Goal: Task Accomplishment & Management: Complete application form

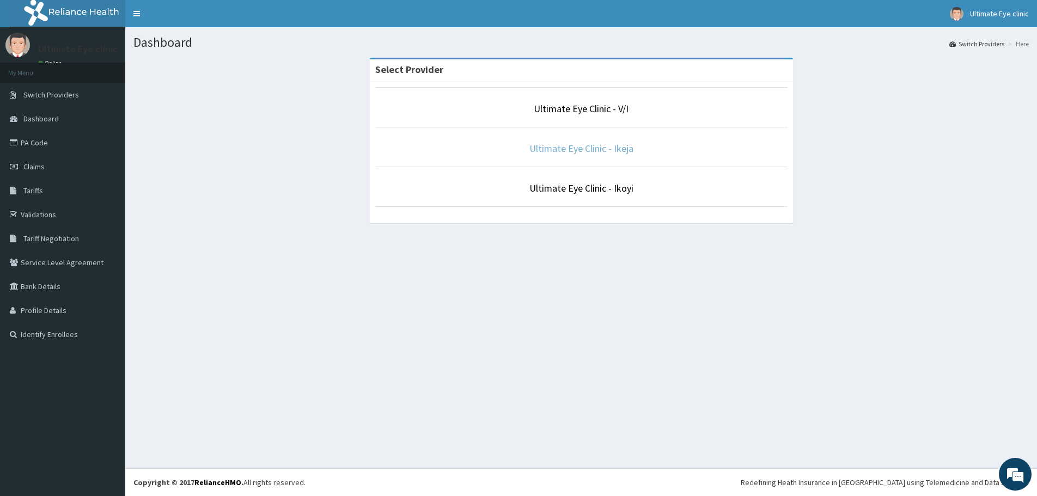
click at [581, 151] on link "Ultimate Eye Clinic - Ikeja" at bounding box center [581, 148] width 104 height 13
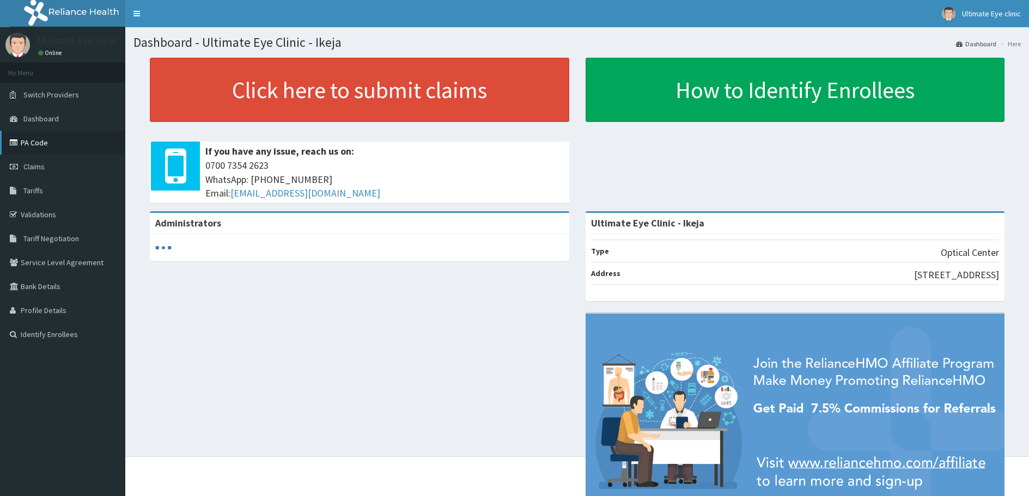
click at [38, 144] on link "PA Code" at bounding box center [62, 143] width 125 height 24
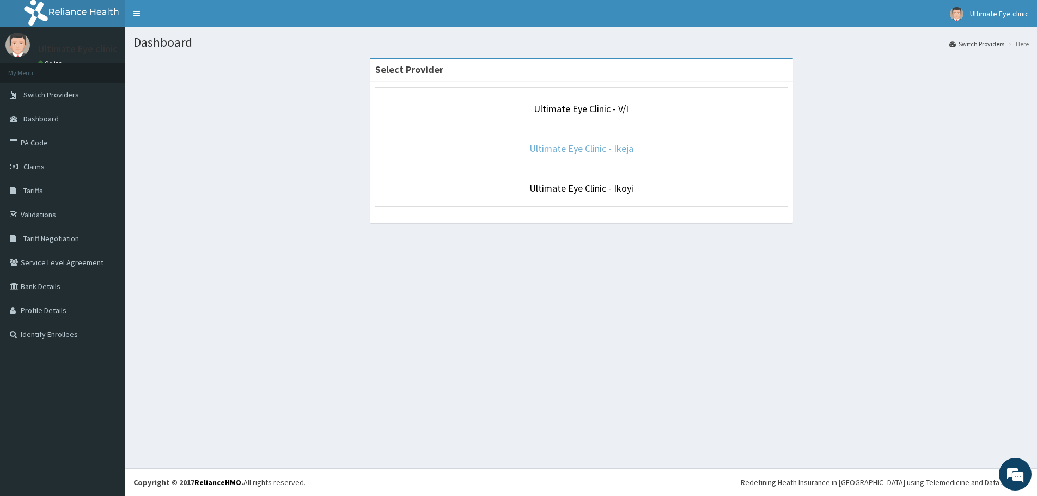
click at [588, 146] on link "Ultimate Eye Clinic - Ikeja" at bounding box center [581, 148] width 104 height 13
click at [573, 151] on link "Ultimate Eye Clinic - Ikeja" at bounding box center [581, 148] width 104 height 13
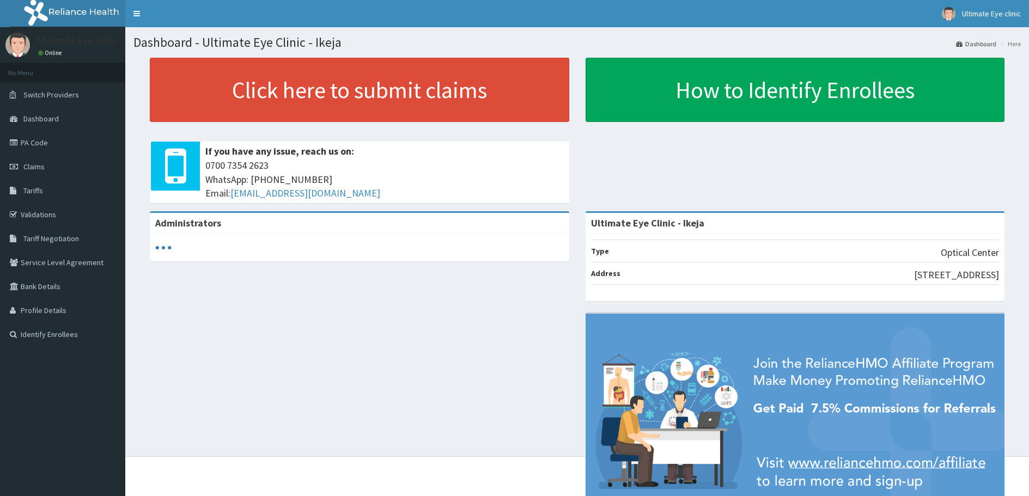
click at [46, 143] on link "PA Code" at bounding box center [62, 143] width 125 height 24
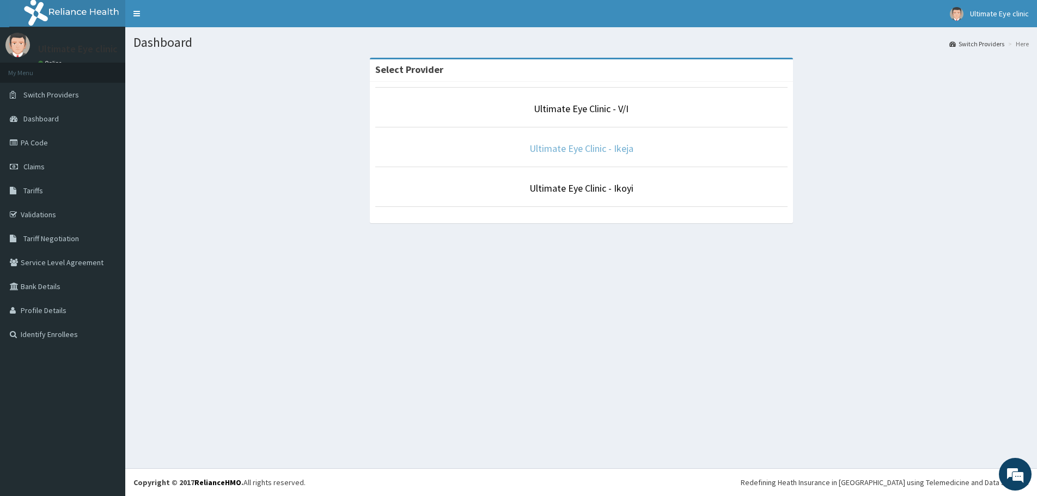
click at [619, 148] on link "Ultimate Eye Clinic - Ikeja" at bounding box center [581, 148] width 104 height 13
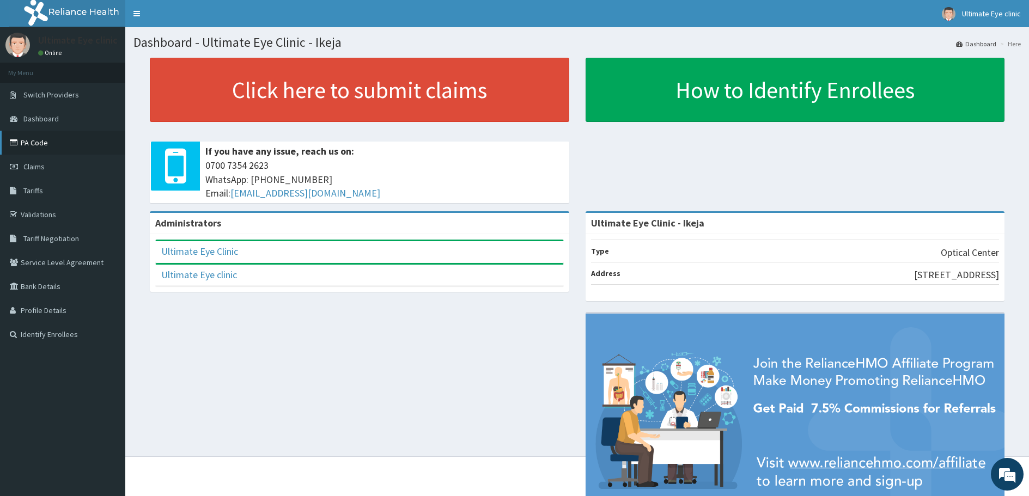
click at [41, 145] on link "PA Code" at bounding box center [62, 143] width 125 height 24
click at [44, 139] on link "PA Code" at bounding box center [62, 143] width 125 height 24
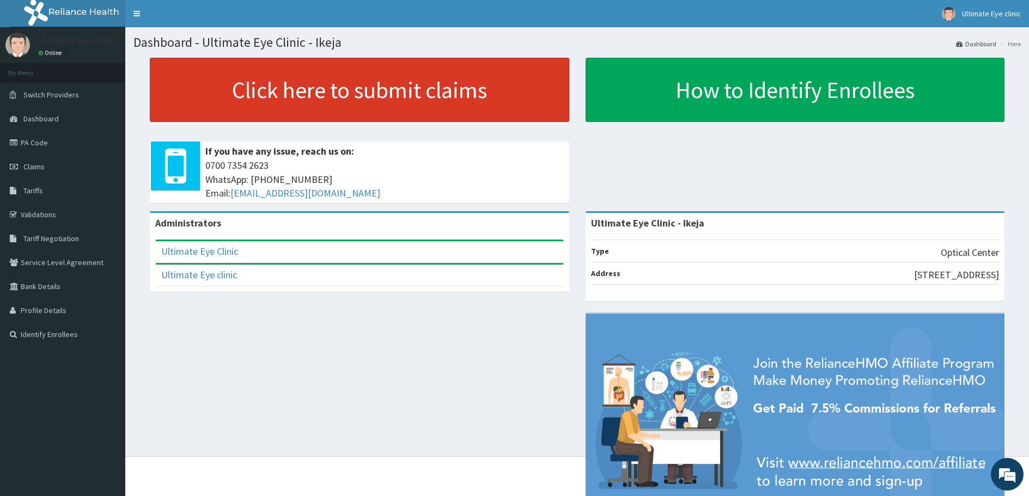
click at [359, 91] on link "Click here to submit claims" at bounding box center [359, 90] width 419 height 64
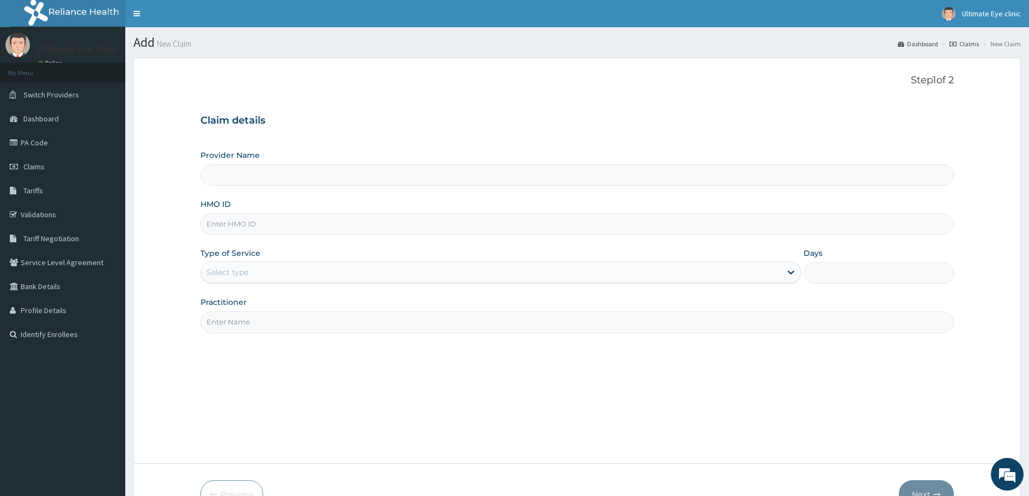
type input "Ultimate Eye Clinic - Ikeja"
click at [266, 222] on input "HMO ID" at bounding box center [576, 223] width 753 height 21
type input "AVL/10152/F"
click at [251, 269] on div "Select type" at bounding box center [491, 272] width 580 height 17
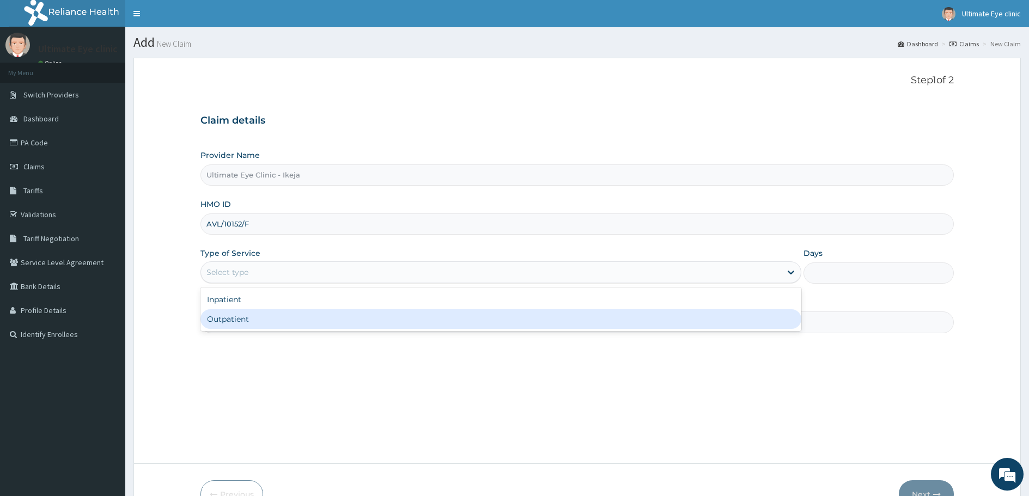
click at [239, 320] on div "Outpatient" at bounding box center [500, 319] width 601 height 20
type input "1"
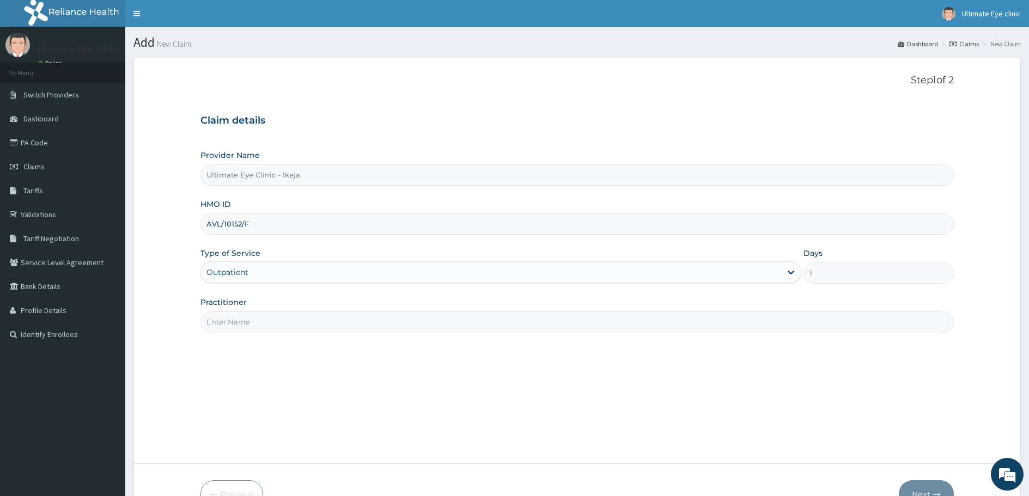
click at [247, 323] on input "Practitioner" at bounding box center [576, 322] width 753 height 21
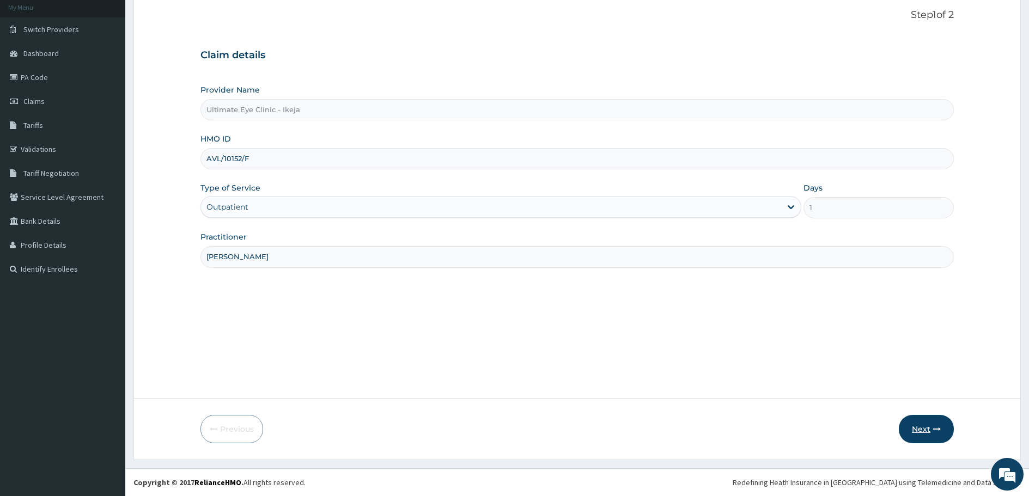
type input "DR. SOLOMON"
click at [929, 425] on button "Next" at bounding box center [926, 429] width 55 height 28
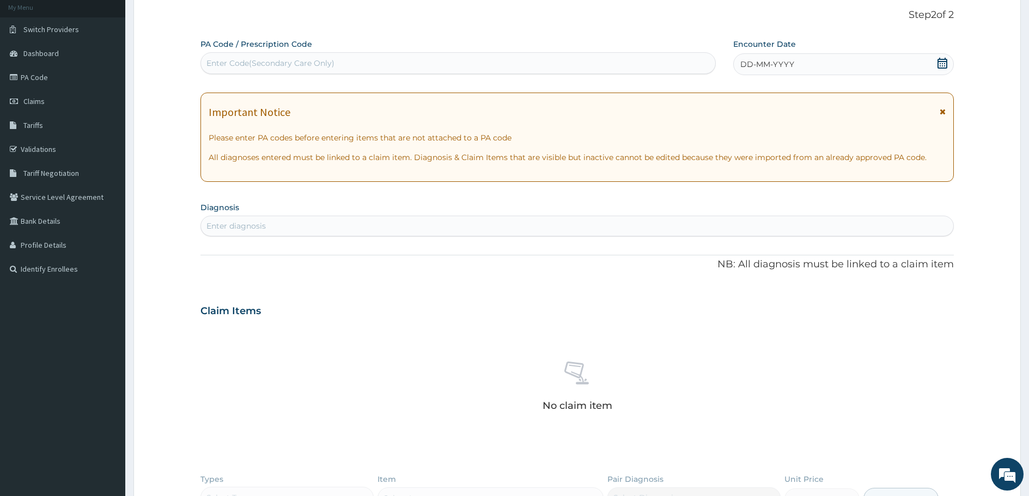
click at [340, 61] on div "Enter Code(Secondary Care Only)" at bounding box center [458, 62] width 514 height 17
type input "PA/6FD558"
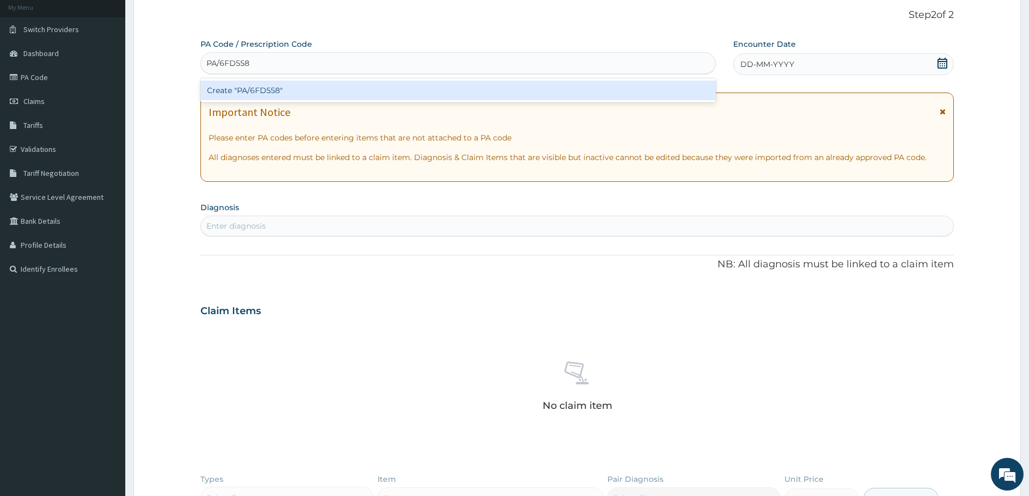
click at [272, 95] on div "Create "PA/6FD558"" at bounding box center [457, 91] width 515 height 20
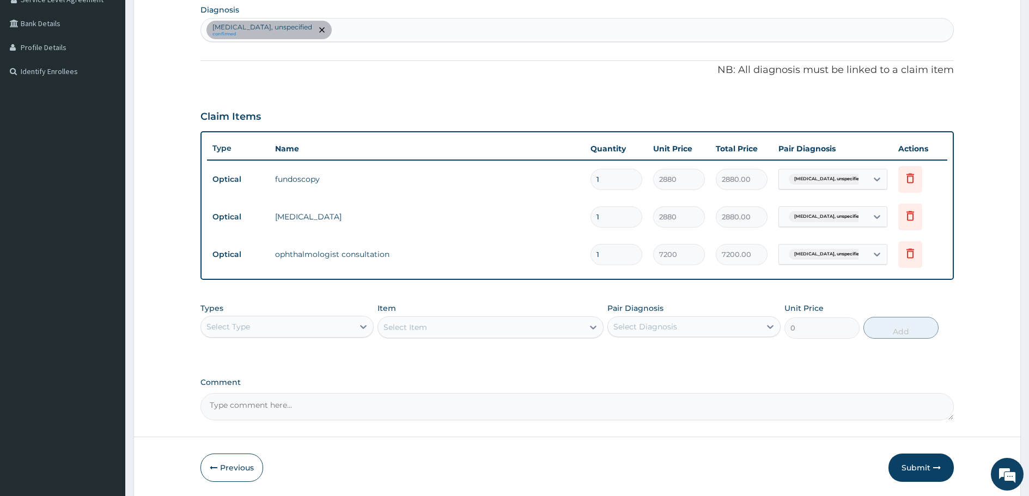
scroll to position [302, 0]
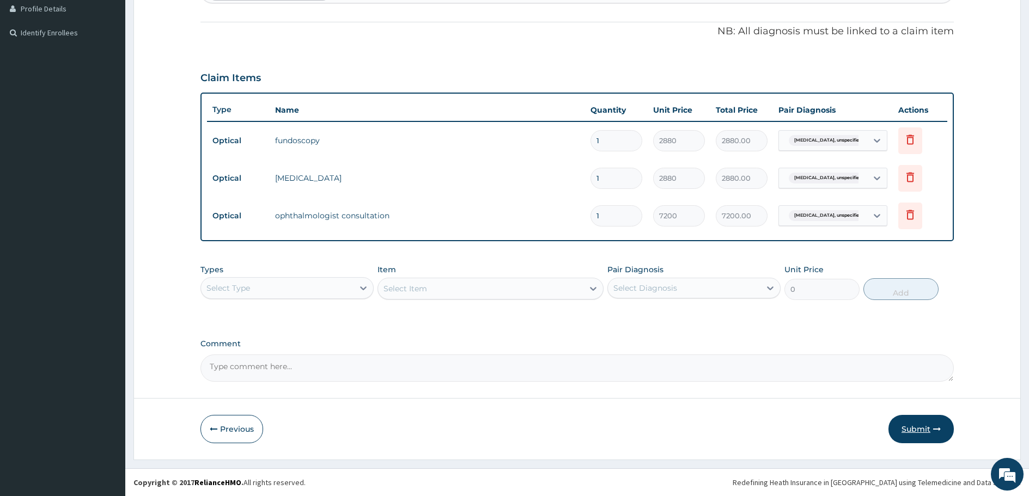
click at [923, 428] on button "Submit" at bounding box center [920, 429] width 65 height 28
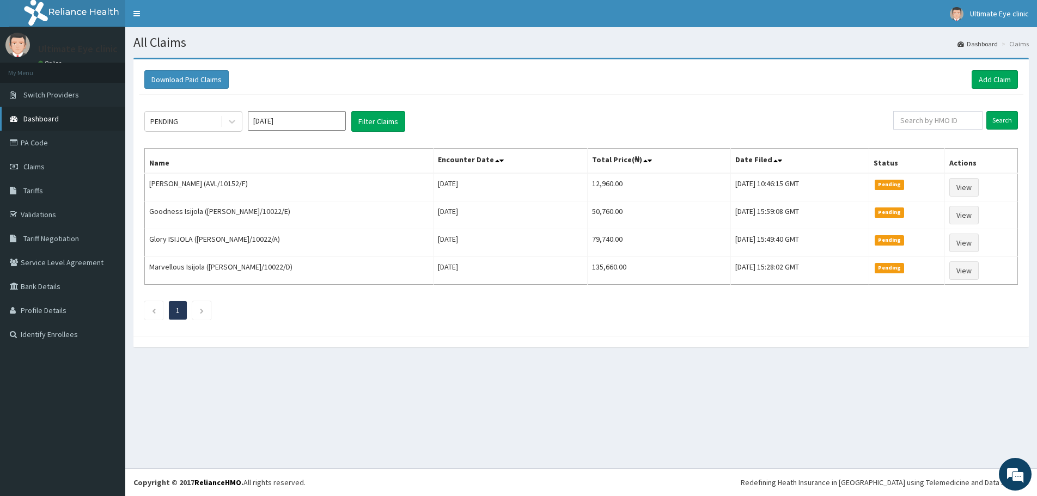
click at [53, 118] on span "Dashboard" at bounding box center [40, 119] width 35 height 10
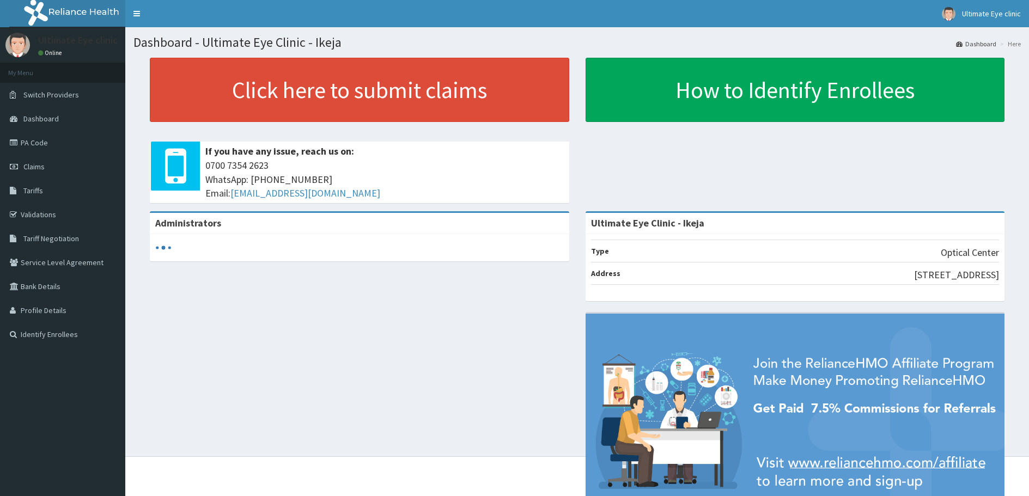
click at [46, 144] on link "PA Code" at bounding box center [62, 143] width 125 height 24
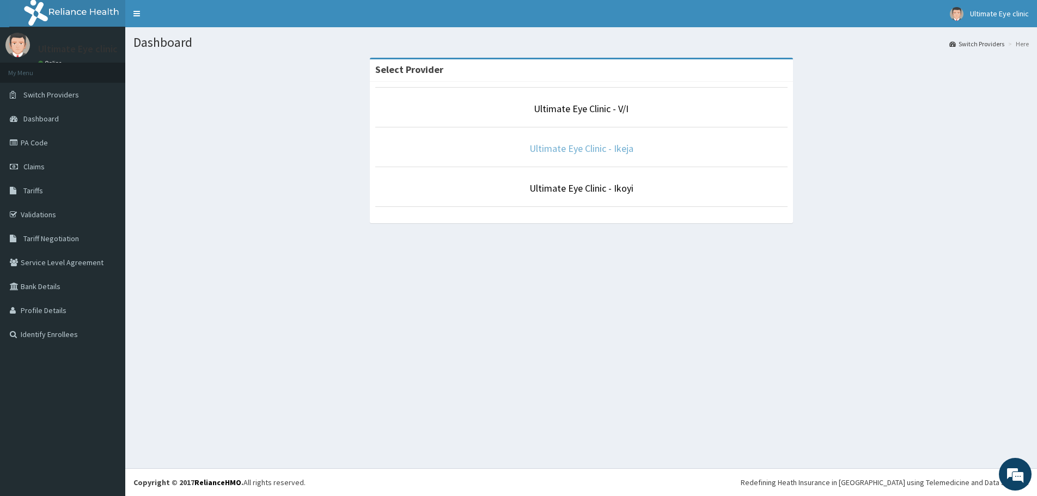
click at [570, 148] on link "Ultimate Eye Clinic - Ikeja" at bounding box center [581, 148] width 104 height 13
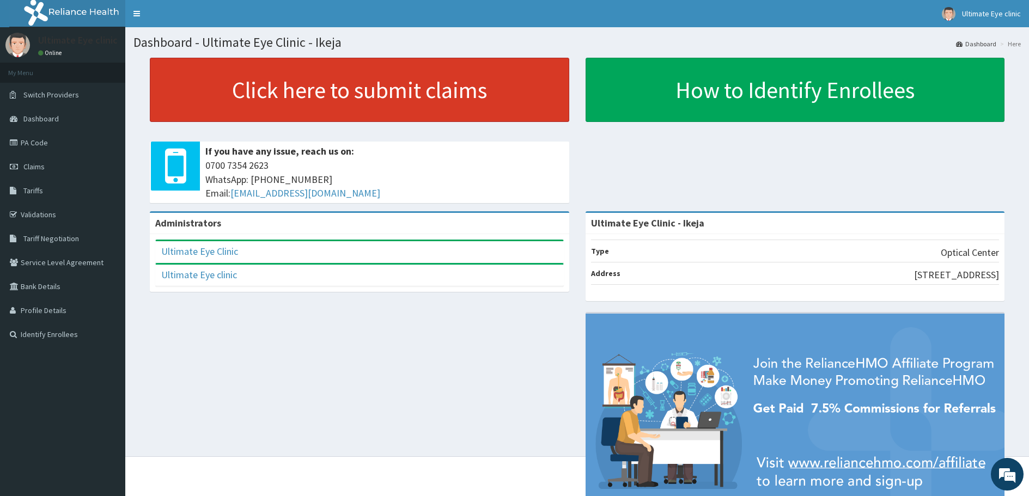
click at [289, 86] on link "Click here to submit claims" at bounding box center [359, 90] width 419 height 64
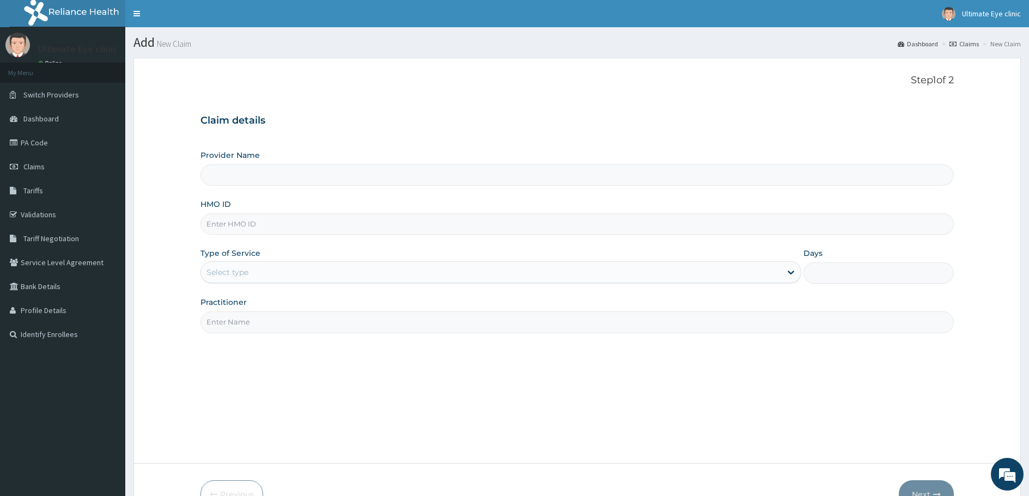
type input "Ultimate Eye Clinic - Ikeja"
click at [44, 139] on link "PA Code" at bounding box center [62, 143] width 125 height 24
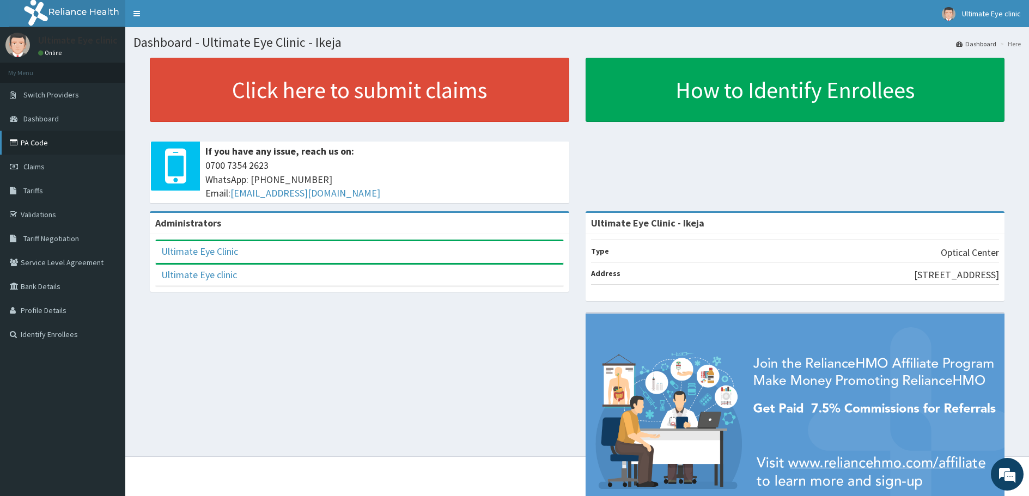
click at [49, 142] on link "PA Code" at bounding box center [62, 143] width 125 height 24
